Goal: Navigation & Orientation: Find specific page/section

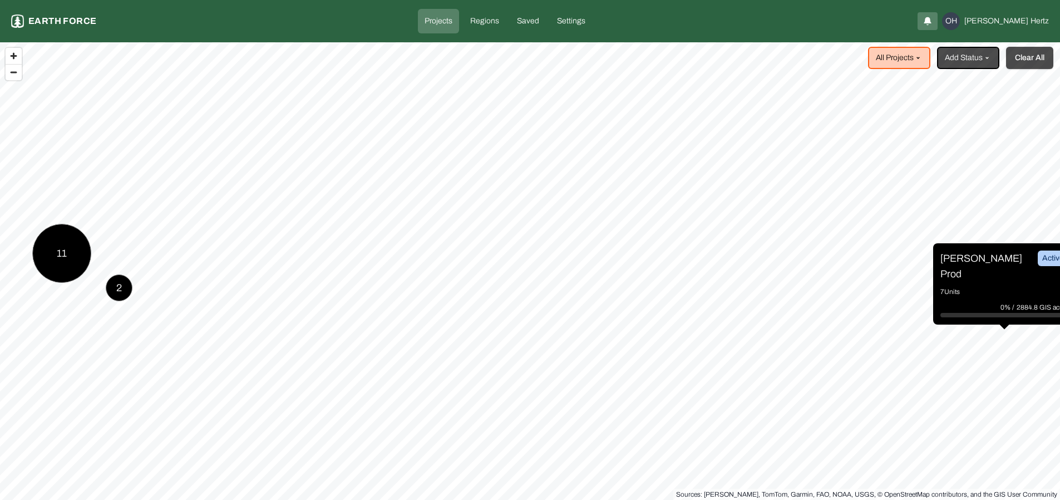
click at [1035, 56] on button "Clear All" at bounding box center [1029, 58] width 47 height 22
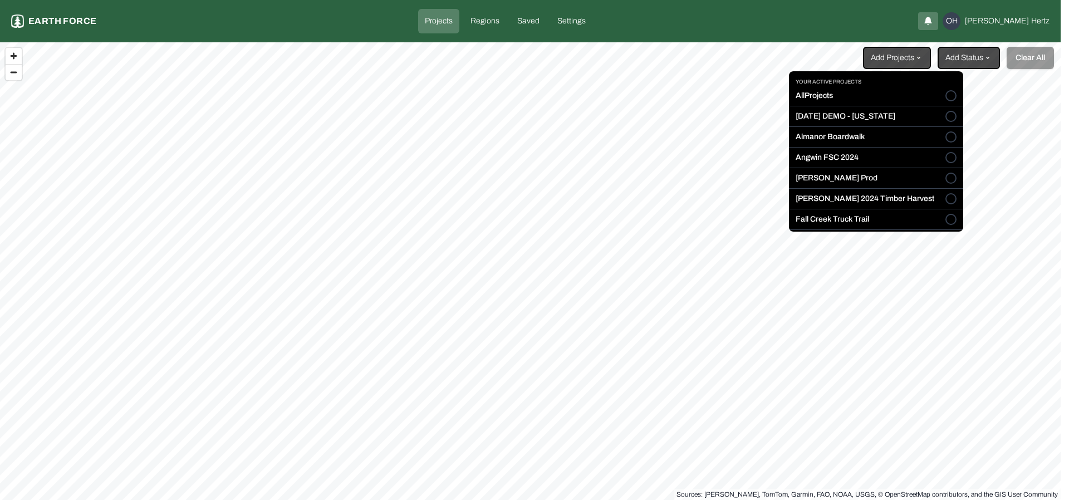
click at [911, 57] on html "Projects Earth force Projects Regions Saved Settings OH Omer Hertz Add Projects…" at bounding box center [534, 250] width 1069 height 500
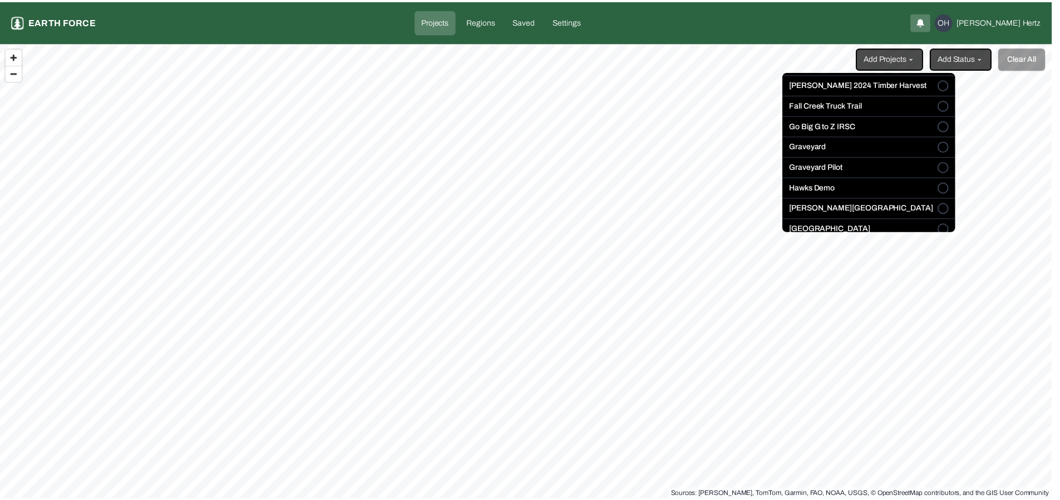
scroll to position [124, 0]
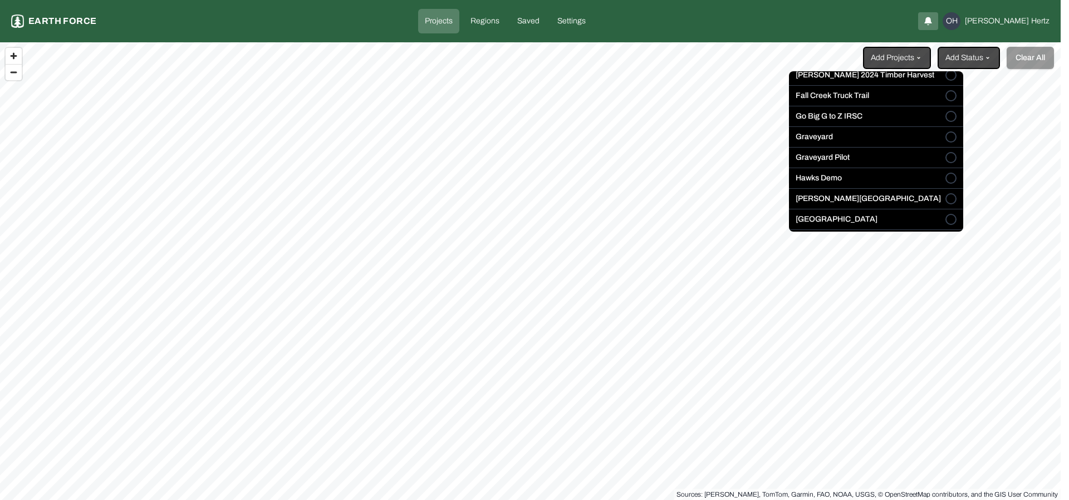
click at [945, 200] on button "Lewis Ranch" at bounding box center [950, 198] width 11 height 11
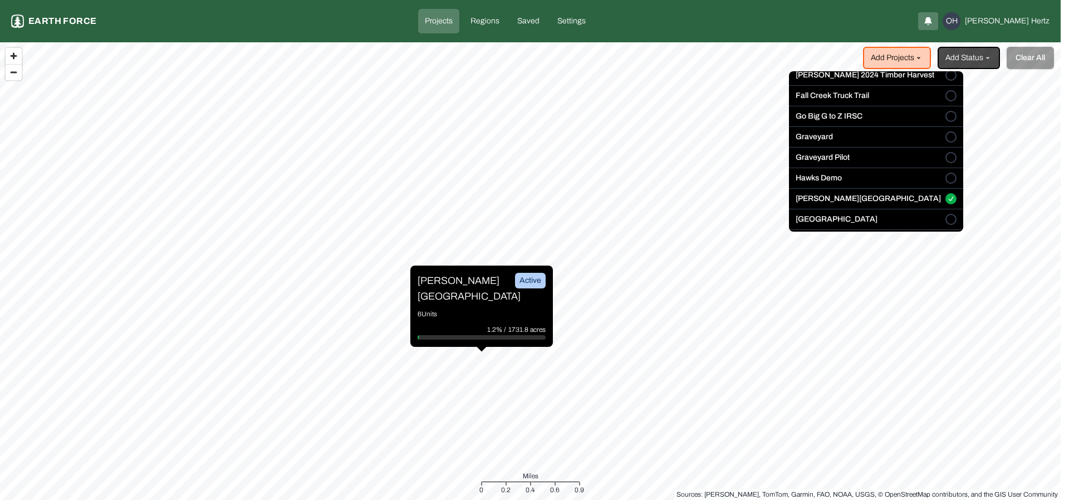
click at [442, 289] on html "Projects Earth force Projects Regions Saved Settings OH Omer Hertz Add Projects…" at bounding box center [534, 250] width 1069 height 500
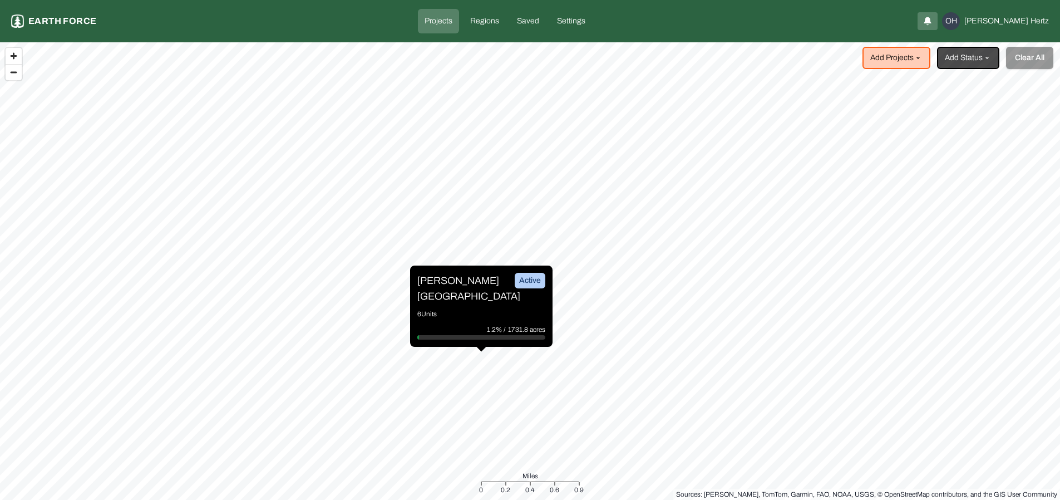
click at [448, 288] on p "Lewis Ranch" at bounding box center [458, 288] width 83 height 31
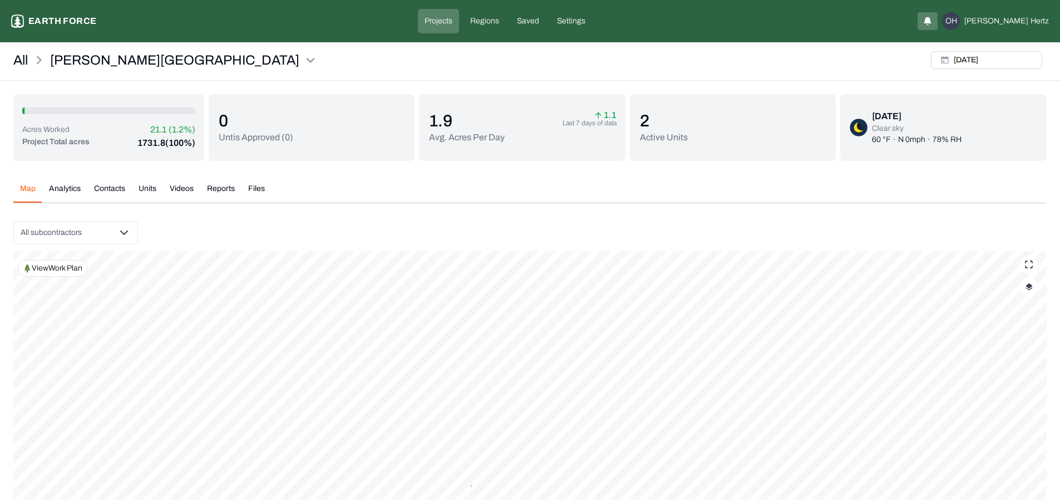
click at [152, 192] on button "Units" at bounding box center [147, 192] width 31 height 19
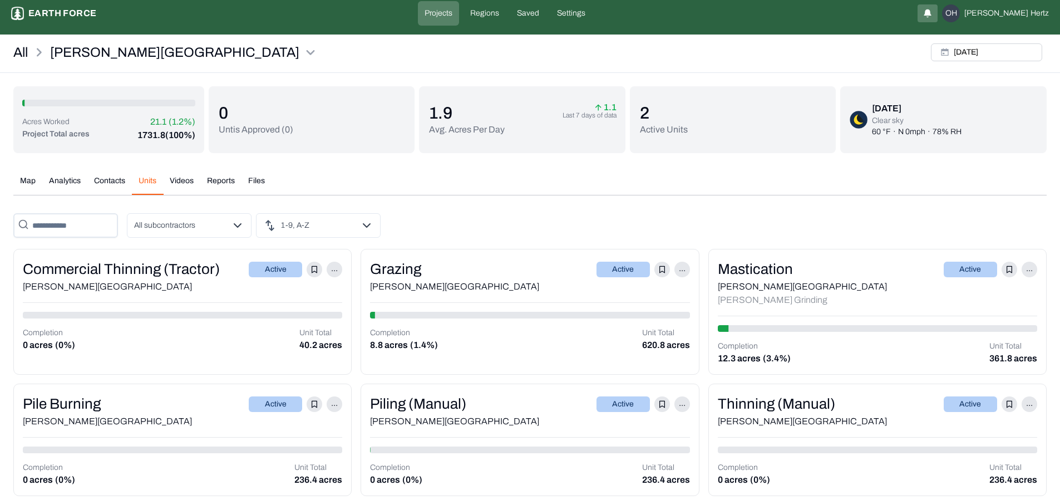
scroll to position [17, 0]
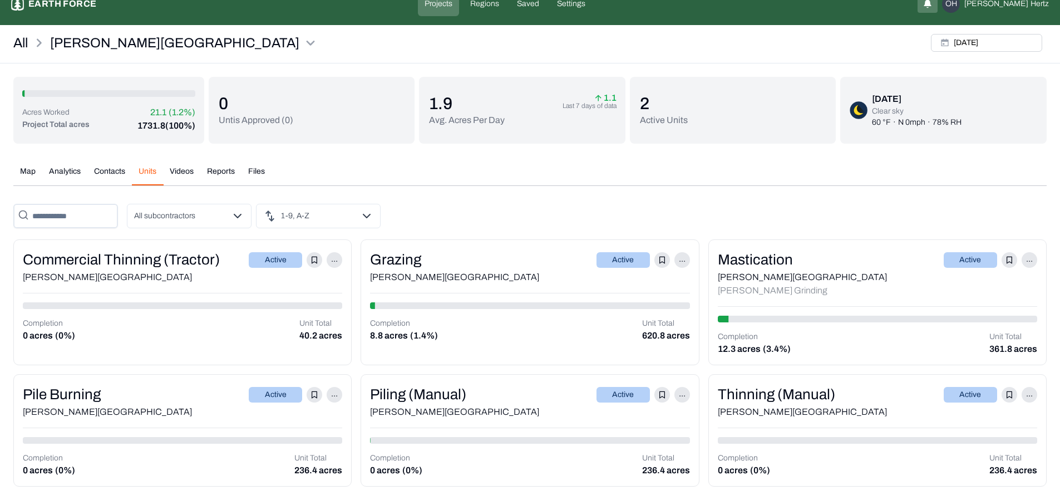
click at [30, 170] on button "Map" at bounding box center [27, 175] width 29 height 19
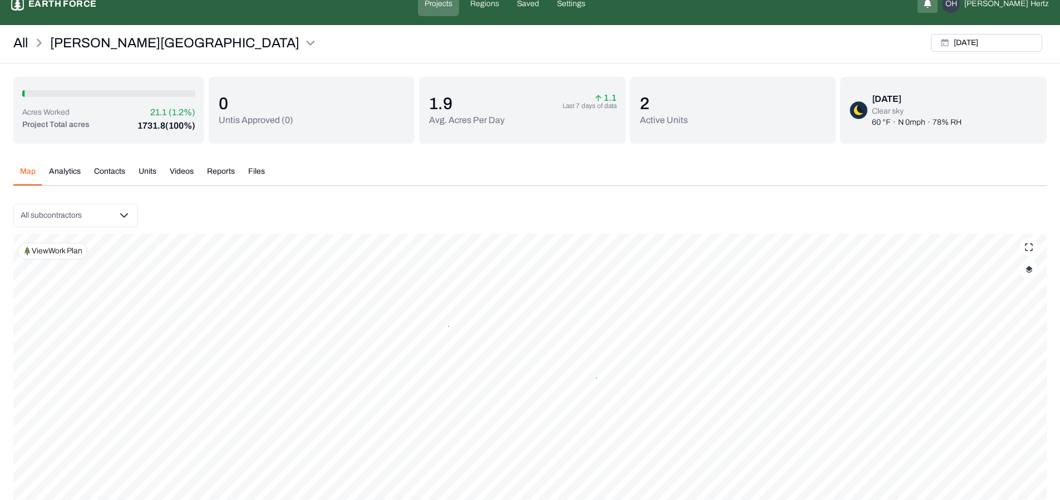
click at [1033, 275] on button "button" at bounding box center [1029, 269] width 18 height 18
click at [1017, 401] on button "Complete Work Summary" at bounding box center [1018, 402] width 20 height 11
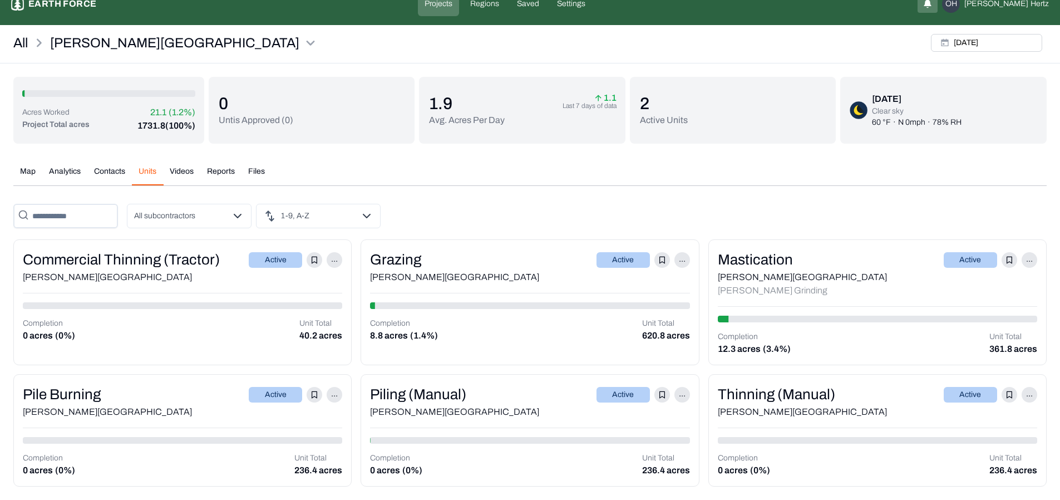
click at [146, 166] on button "Units" at bounding box center [147, 175] width 31 height 19
click at [782, 260] on div "Mastication" at bounding box center [755, 260] width 75 height 22
